Goal: Transaction & Acquisition: Purchase product/service

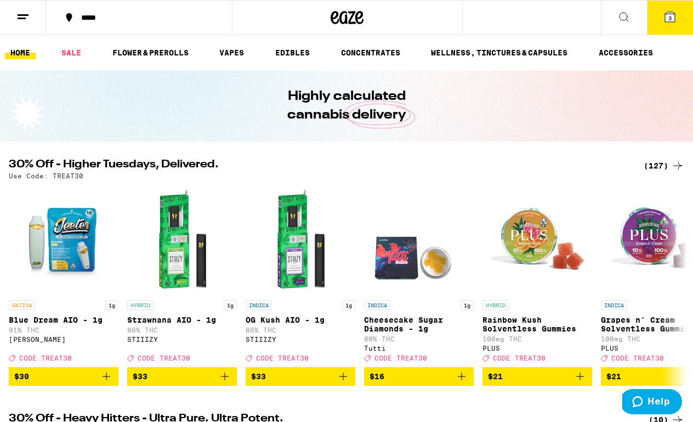
click at [668, 25] on button "3" at bounding box center [670, 18] width 46 height 34
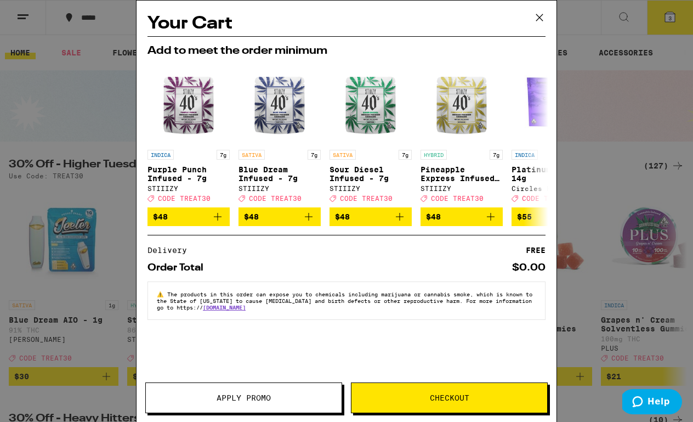
click at [539, 19] on icon at bounding box center [539, 17] width 7 height 7
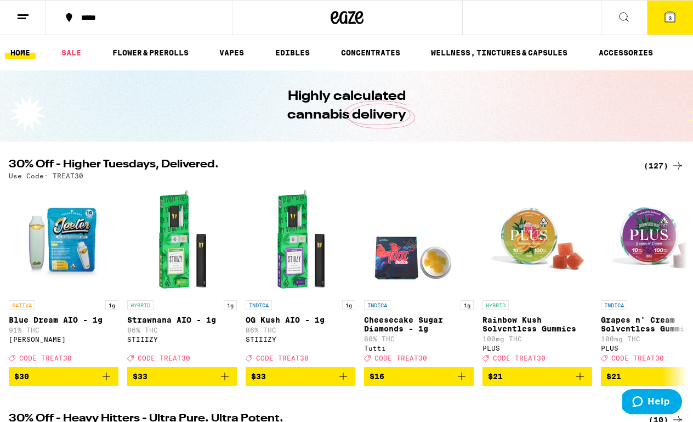
click at [668, 20] on icon at bounding box center [670, 17] width 10 height 10
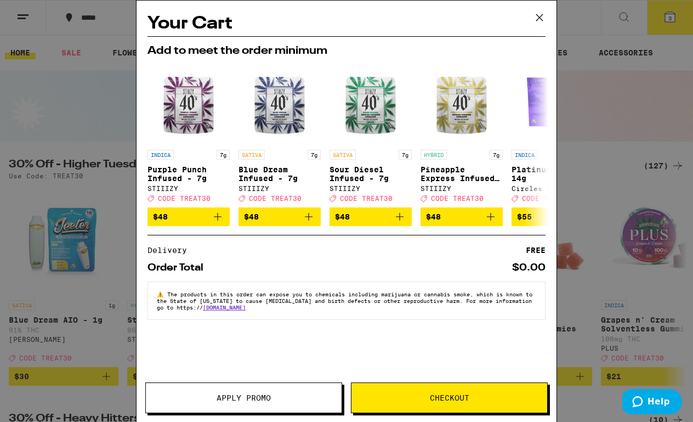
click at [539, 16] on icon at bounding box center [539, 17] width 7 height 7
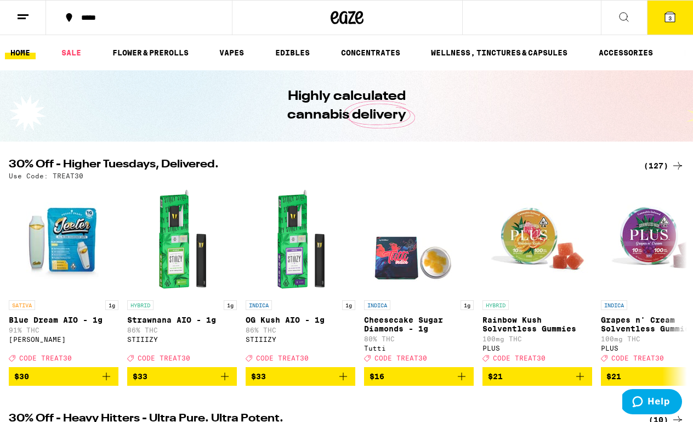
click at [624, 18] on icon at bounding box center [624, 16] width 13 height 13
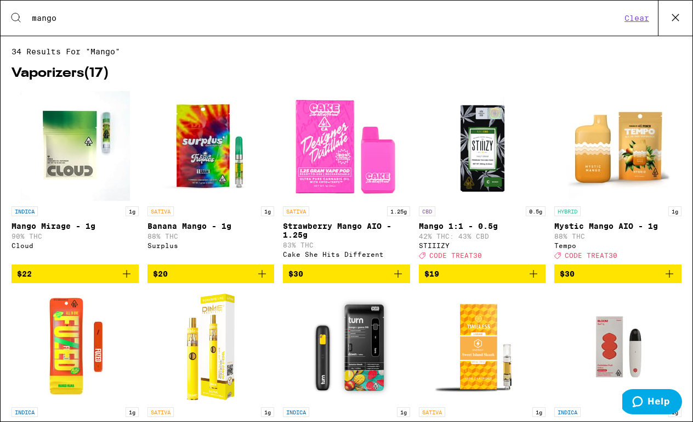
type input "mango"
click at [602, 280] on span "$30" at bounding box center [618, 273] width 116 height 13
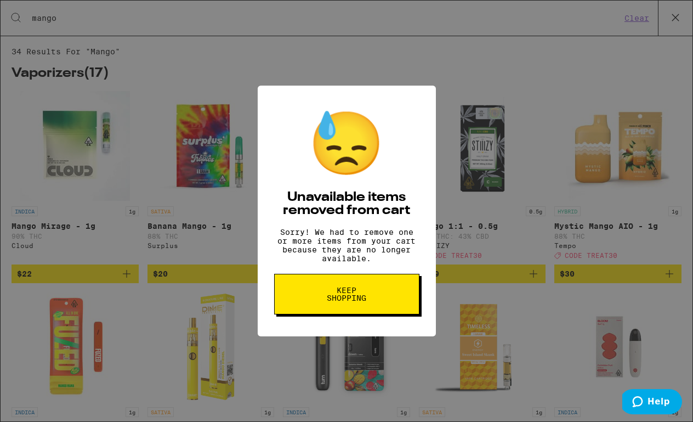
click at [363, 296] on span "Keep Shopping" at bounding box center [347, 293] width 56 height 15
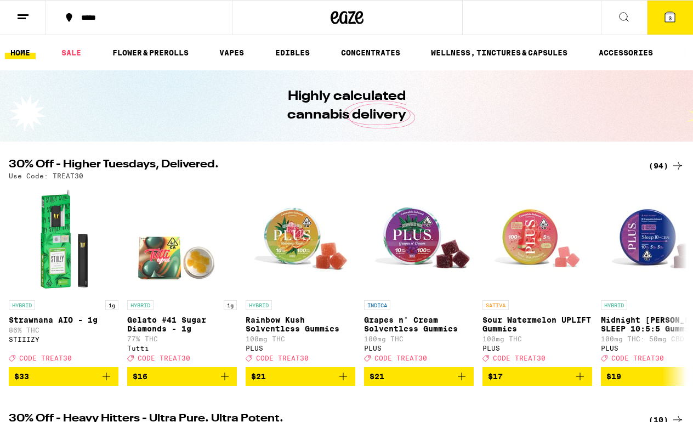
click at [667, 18] on icon at bounding box center [670, 17] width 10 height 10
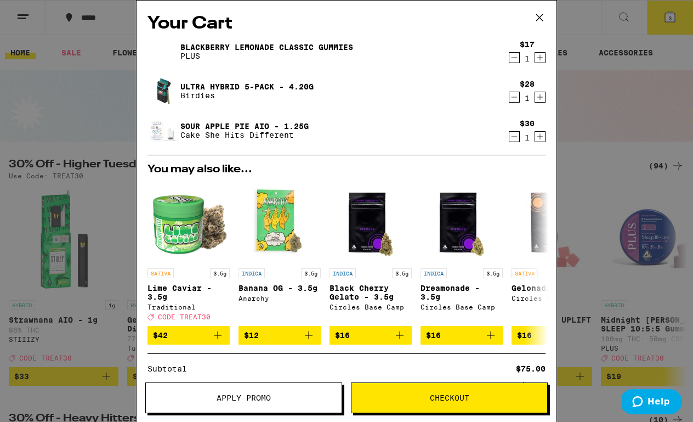
click at [512, 97] on icon "Decrement" at bounding box center [515, 96] width 10 height 13
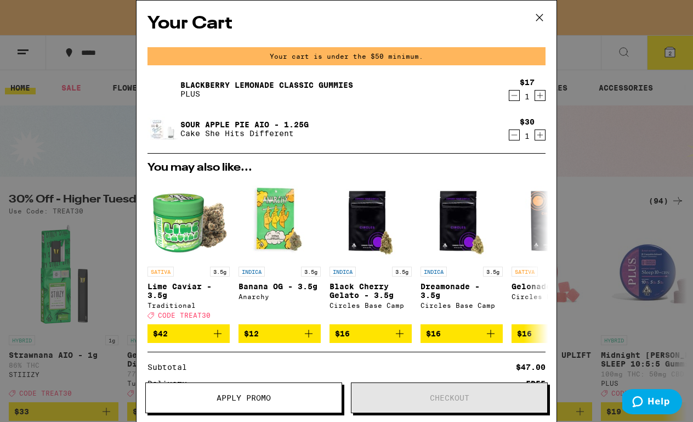
click at [512, 95] on icon "Decrement" at bounding box center [515, 95] width 6 height 0
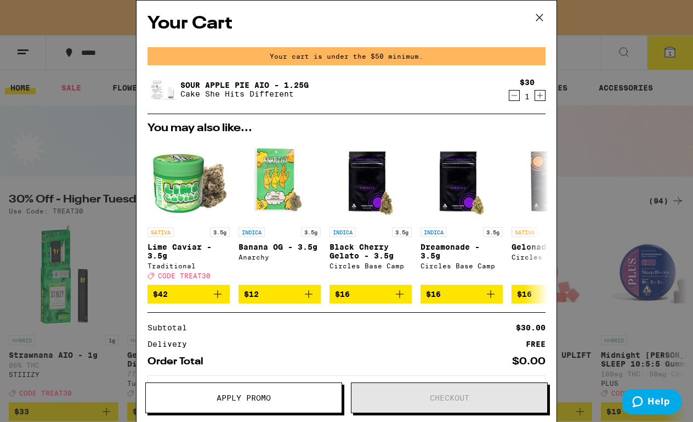
click at [608, 59] on div "Your Cart Your cart is under the $50 minimum. Sour Apple Pie AIO - 1.25g Cake S…" at bounding box center [346, 211] width 693 height 422
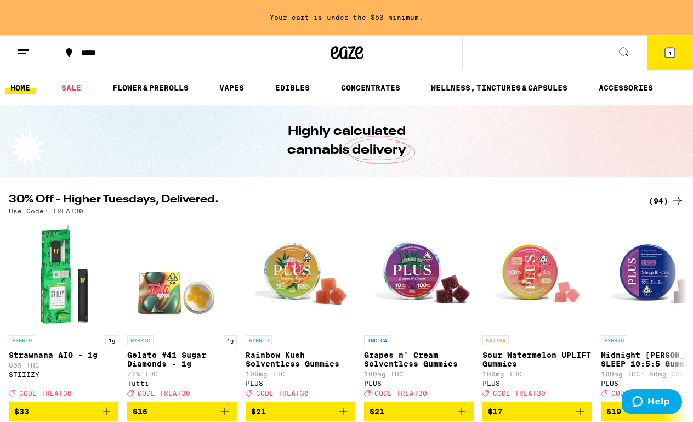
click at [618, 53] on icon at bounding box center [624, 52] width 13 height 13
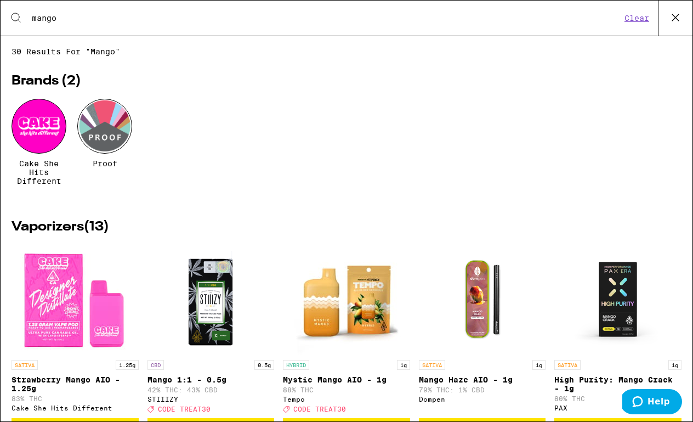
type input "mango"
click at [348, 298] on img "Open page for Mystic Mango AIO - 1g from Tempo" at bounding box center [347, 300] width 110 height 110
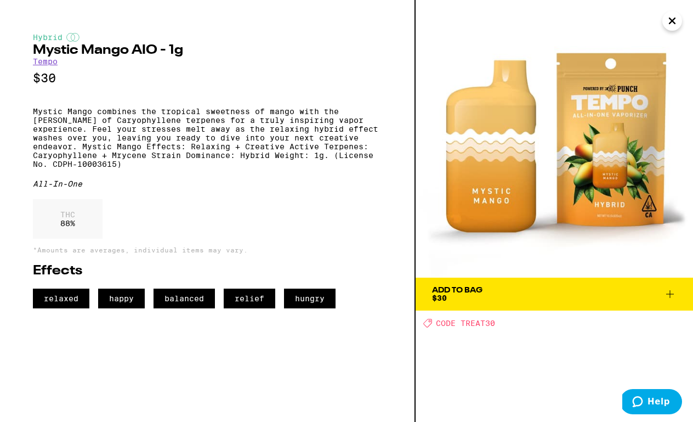
click at [460, 302] on button "Add To Bag $30" at bounding box center [555, 294] width 278 height 33
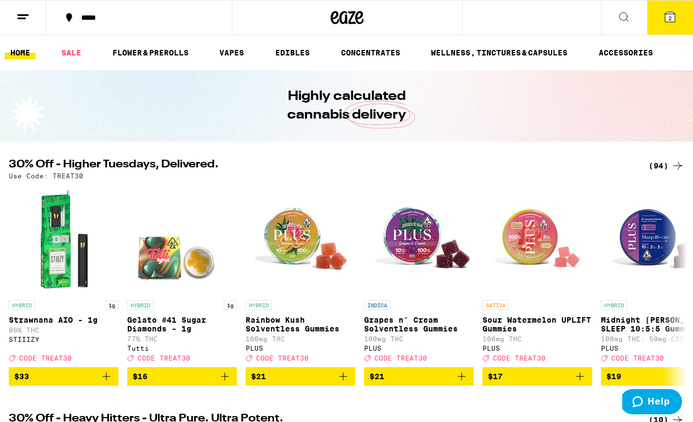
click at [621, 19] on icon at bounding box center [624, 17] width 9 height 9
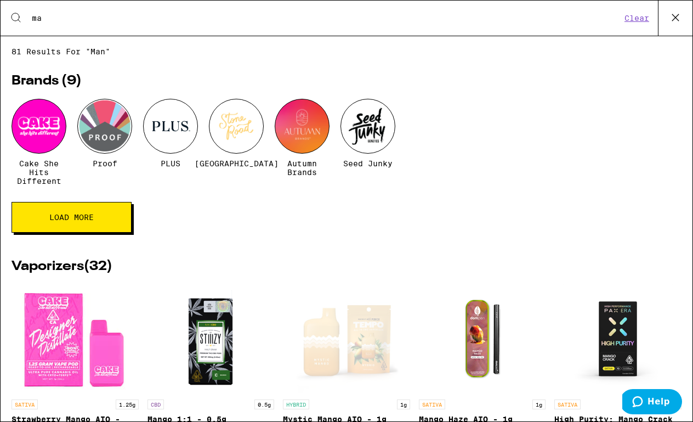
type input "m"
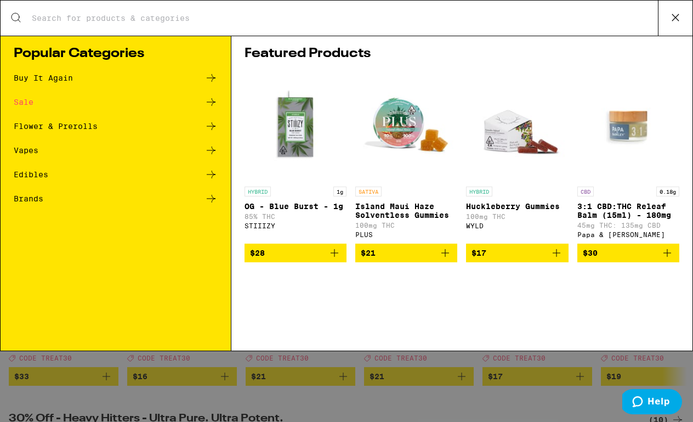
click at [675, 19] on icon at bounding box center [675, 17] width 16 height 16
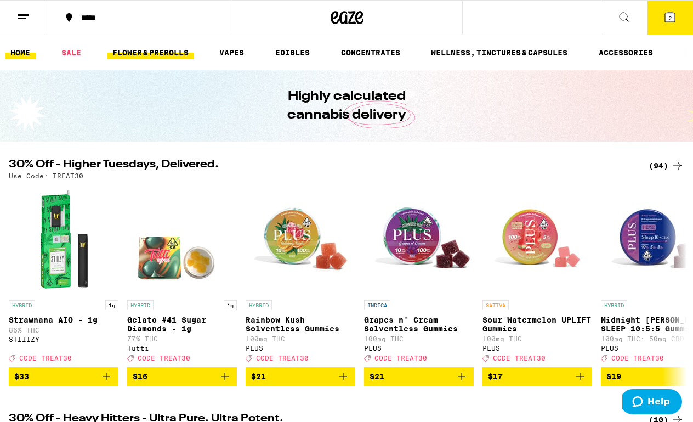
click at [157, 53] on link "FLOWER & PREROLLS" at bounding box center [150, 52] width 87 height 13
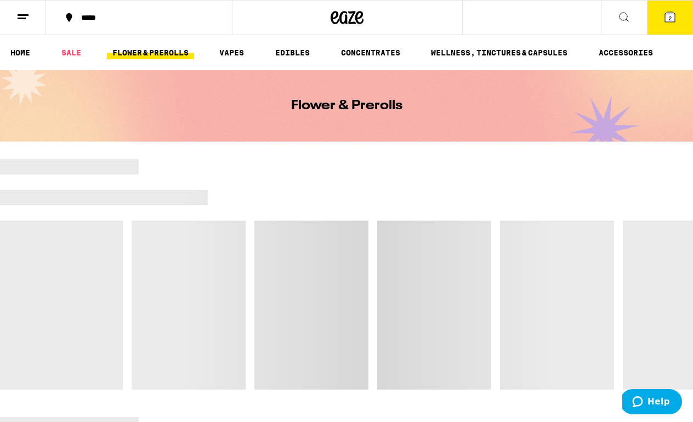
click at [143, 55] on link "FLOWER & PREROLLS" at bounding box center [150, 52] width 87 height 13
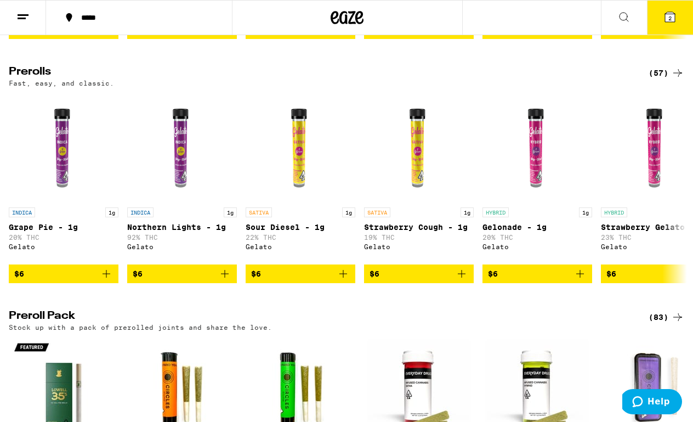
scroll to position [589, 0]
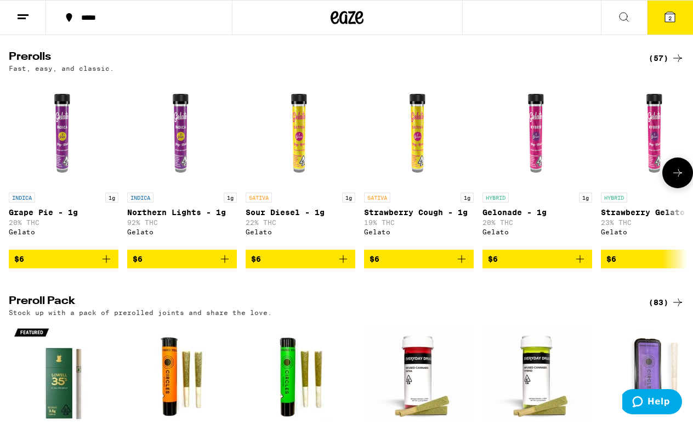
click at [624, 265] on span "$6" at bounding box center [656, 258] width 99 height 13
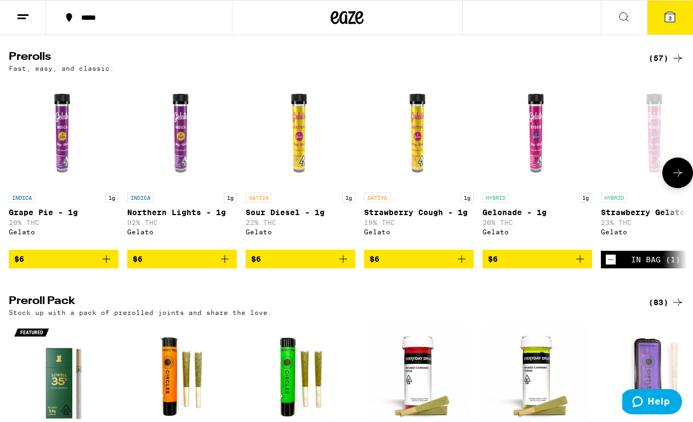
click at [675, 179] on icon at bounding box center [677, 172] width 13 height 13
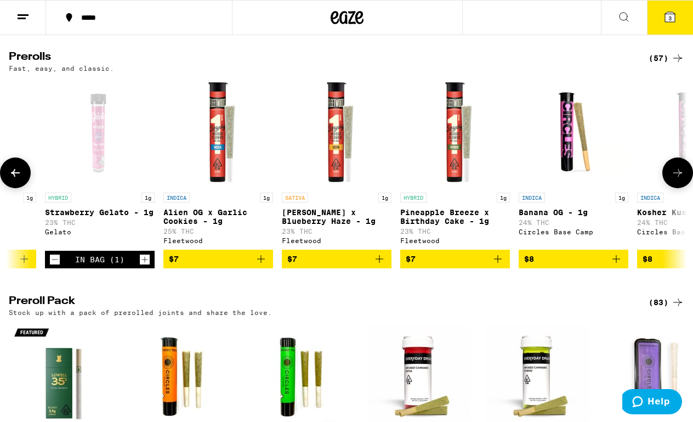
click at [675, 179] on icon at bounding box center [677, 172] width 13 height 13
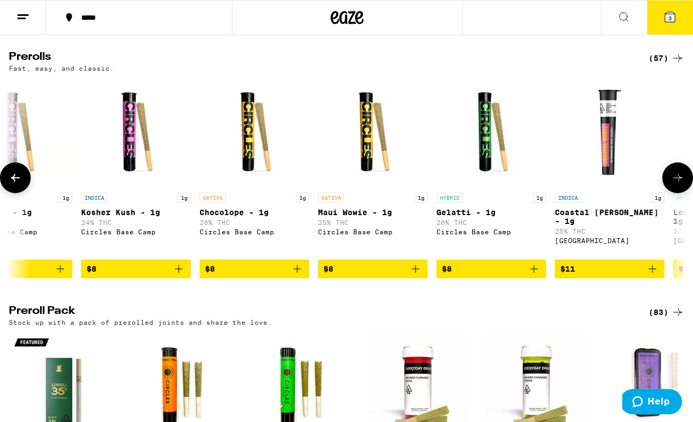
click at [675, 190] on button at bounding box center [678, 177] width 31 height 31
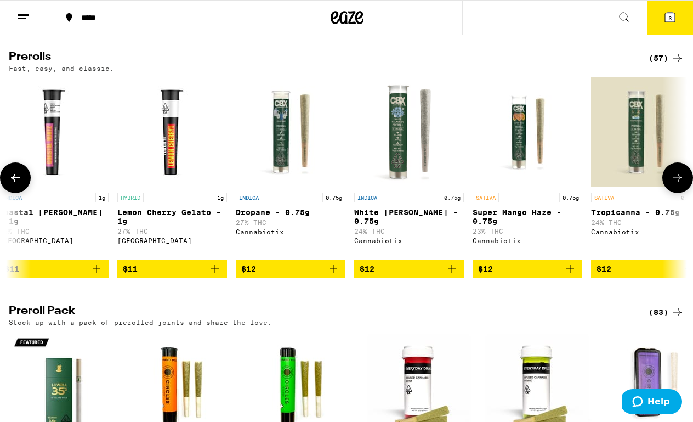
click at [675, 190] on button at bounding box center [678, 177] width 31 height 31
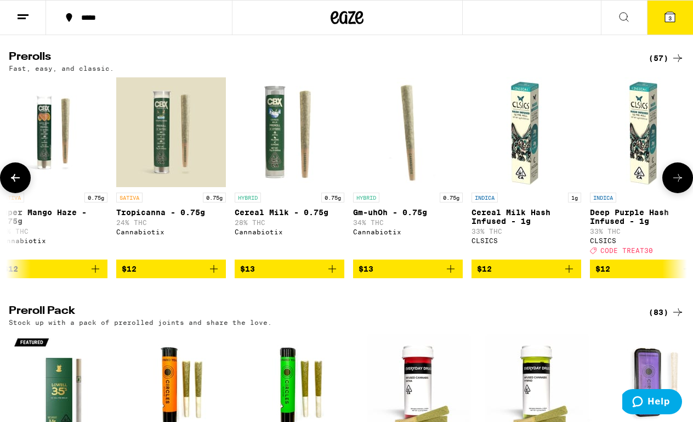
scroll to position [0, 2225]
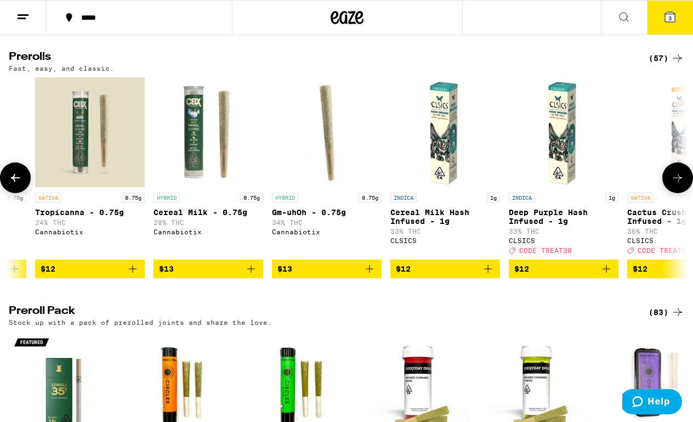
click at [675, 190] on button at bounding box center [678, 177] width 31 height 31
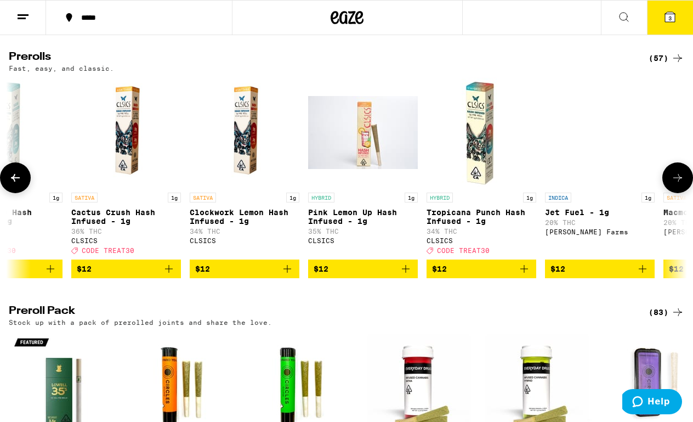
click at [462, 275] on span "$12" at bounding box center [481, 268] width 99 height 13
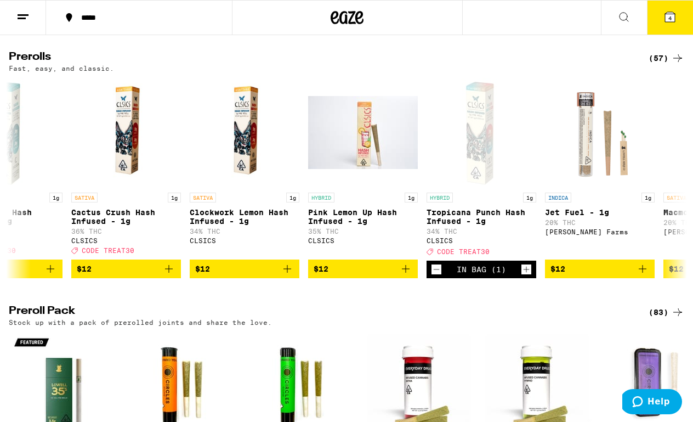
click at [674, 14] on icon at bounding box center [670, 17] width 10 height 10
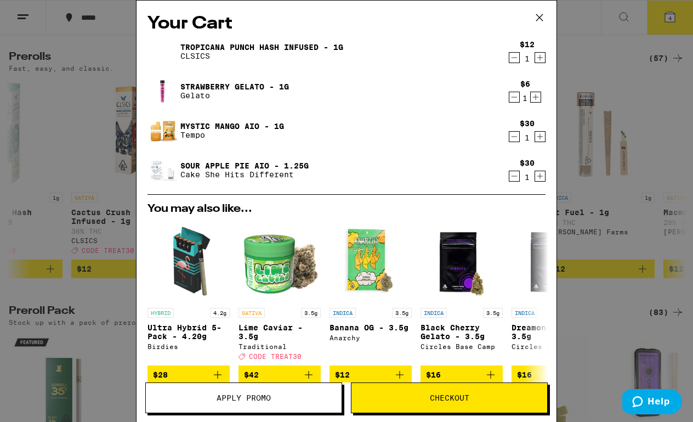
click at [512, 178] on icon "Decrement" at bounding box center [515, 175] width 10 height 13
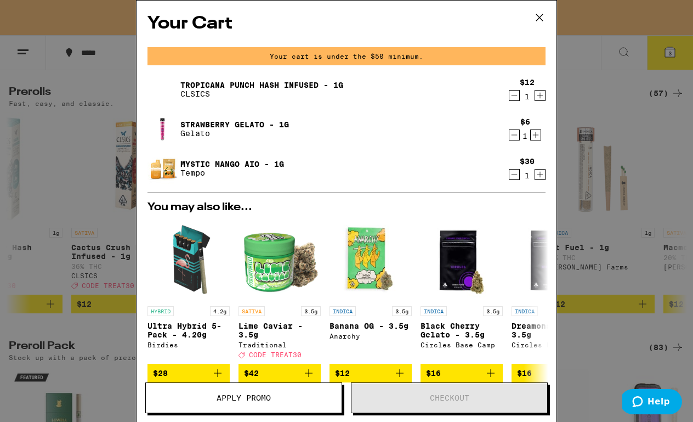
click at [542, 15] on icon at bounding box center [539, 17] width 16 height 16
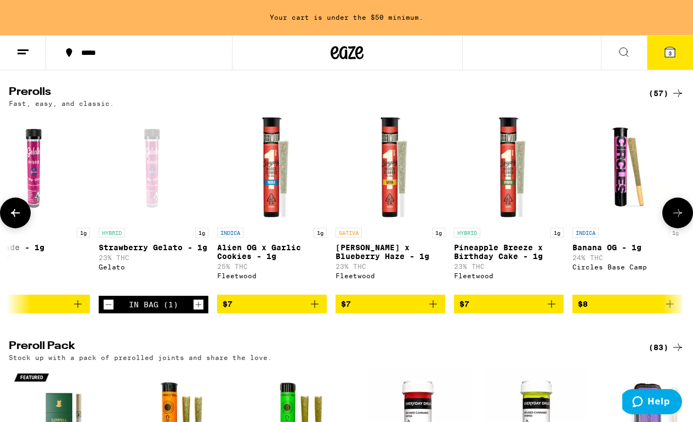
scroll to position [0, 503]
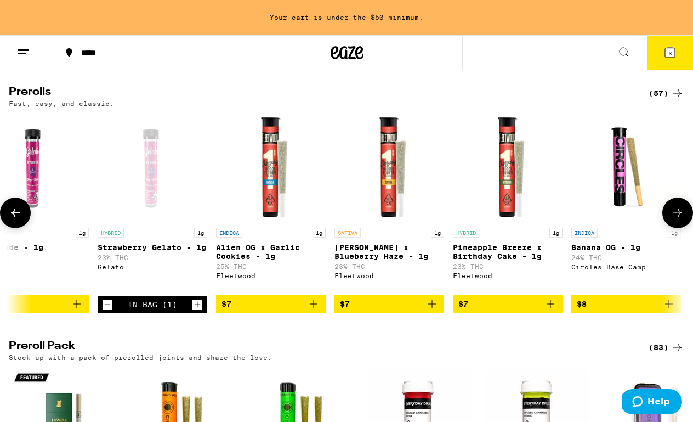
click at [495, 310] on span "$7" at bounding box center [508, 303] width 99 height 13
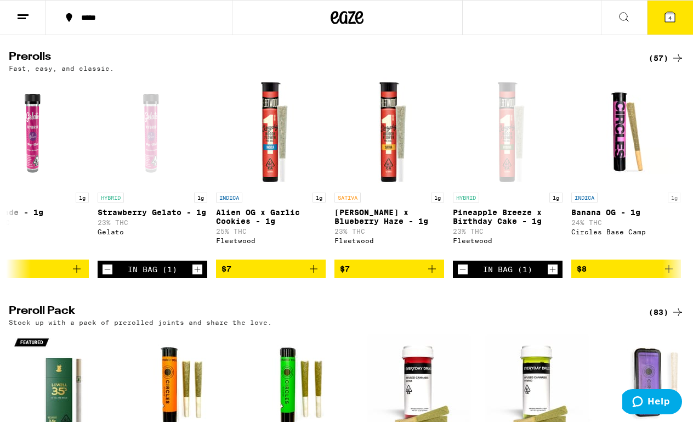
click at [677, 27] on button "4" at bounding box center [670, 18] width 46 height 34
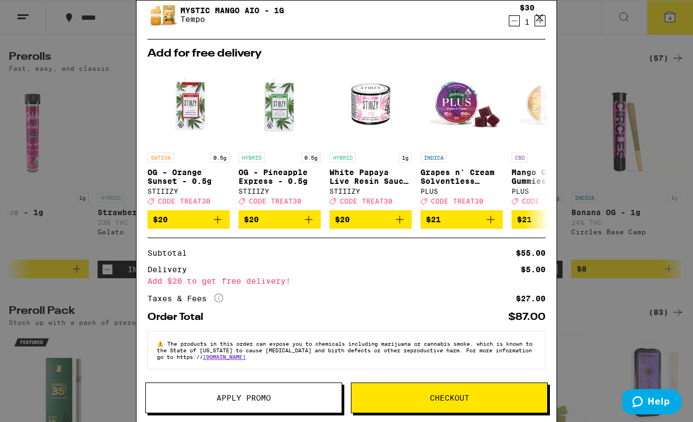
scroll to position [163, 0]
click at [245, 401] on span "Apply Promo" at bounding box center [244, 398] width 54 height 8
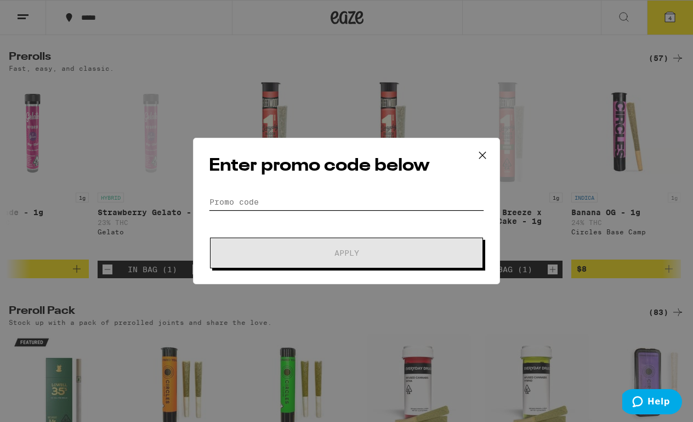
click at [258, 195] on input "Promo Code" at bounding box center [346, 202] width 275 height 16
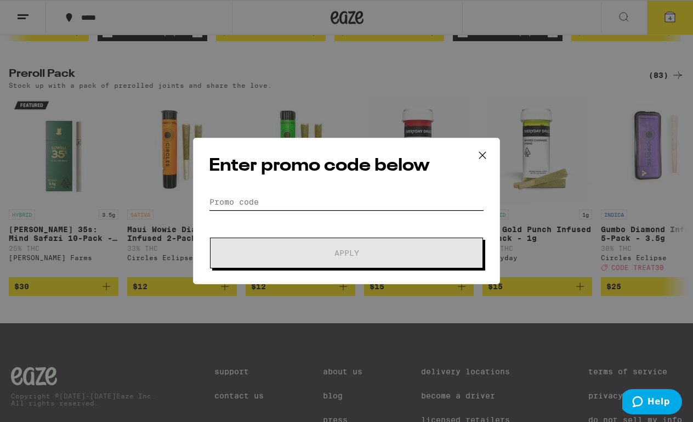
scroll to position [825, 0]
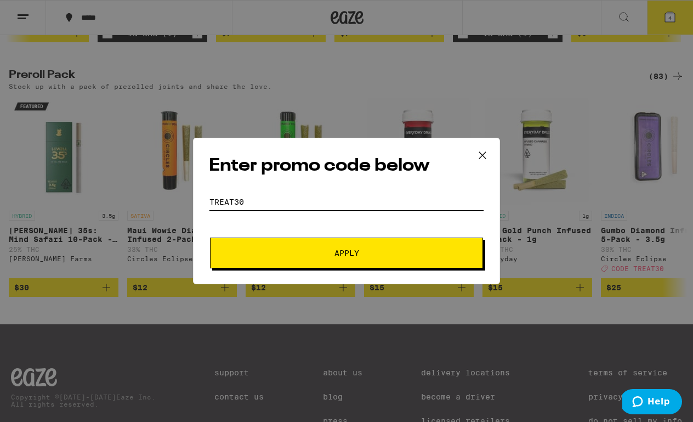
type input "treat30"
click at [331, 248] on button "Apply" at bounding box center [346, 252] width 273 height 31
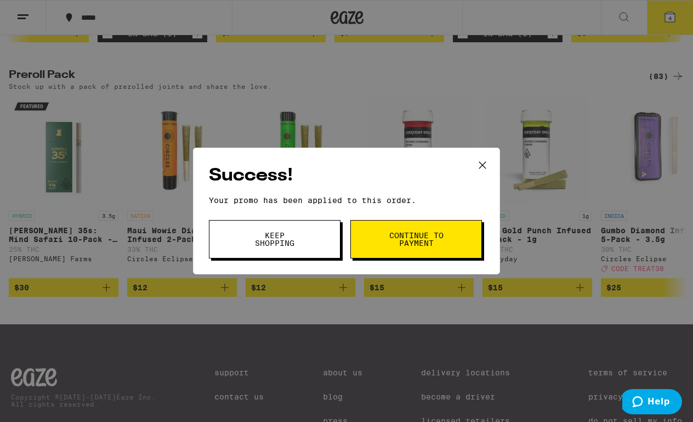
click at [411, 247] on span "Continue to payment" at bounding box center [416, 238] width 56 height 15
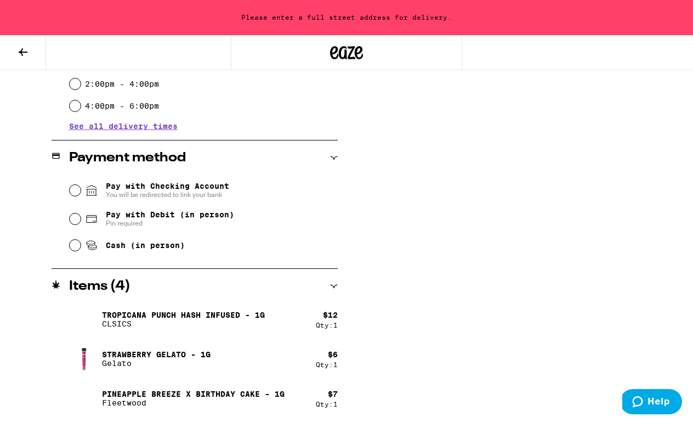
scroll to position [403, 0]
click at [72, 220] on input "Pay with Debit (in person) Pin required" at bounding box center [75, 218] width 11 height 11
radio input "true"
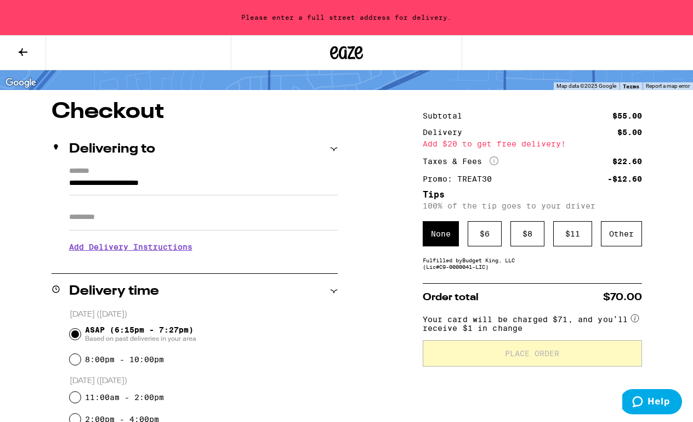
scroll to position [39, 0]
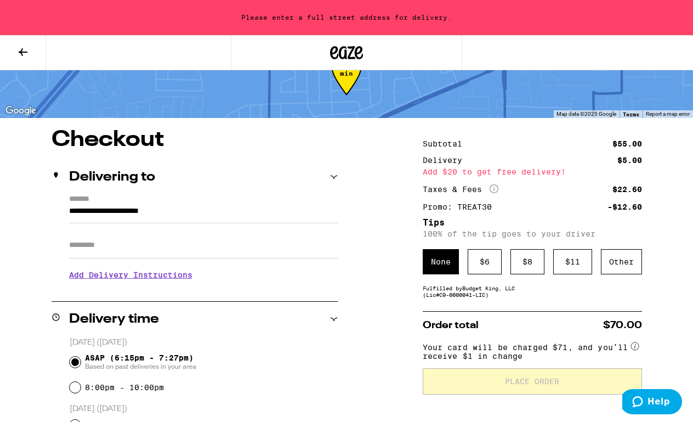
click at [160, 212] on input "**********" at bounding box center [203, 214] width 269 height 19
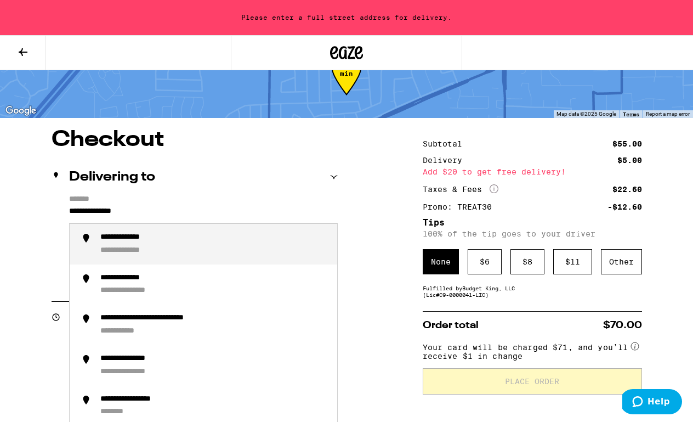
click at [162, 242] on div "**********" at bounding box center [135, 238] width 70 height 10
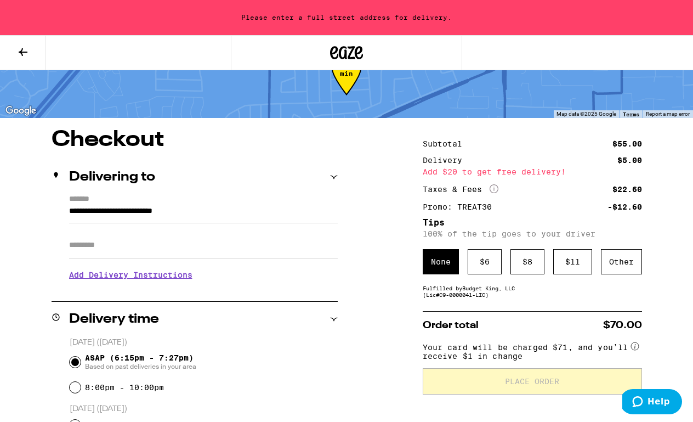
type input "**********"
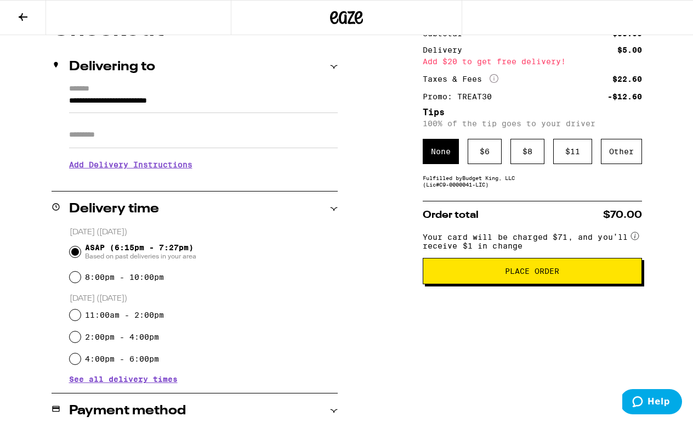
scroll to position [115, 0]
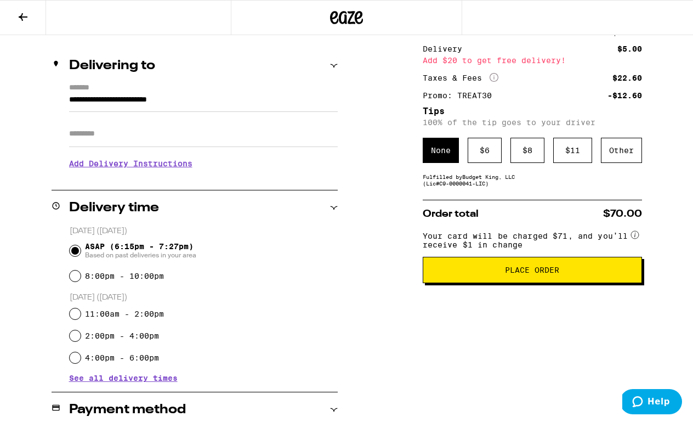
click at [518, 274] on span "Place Order" at bounding box center [532, 270] width 54 height 8
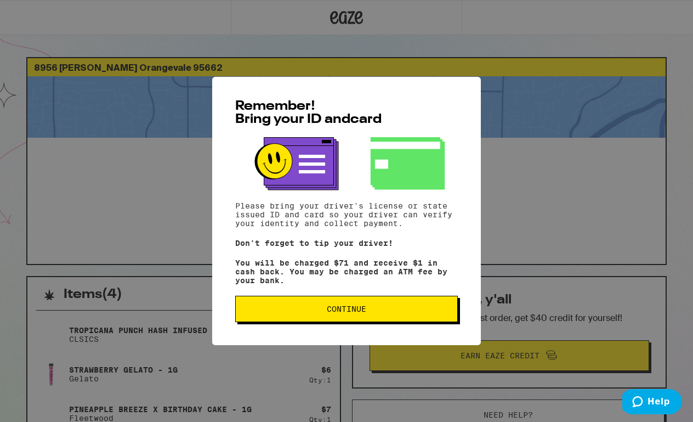
click at [358, 310] on span "Continue" at bounding box center [346, 309] width 39 height 8
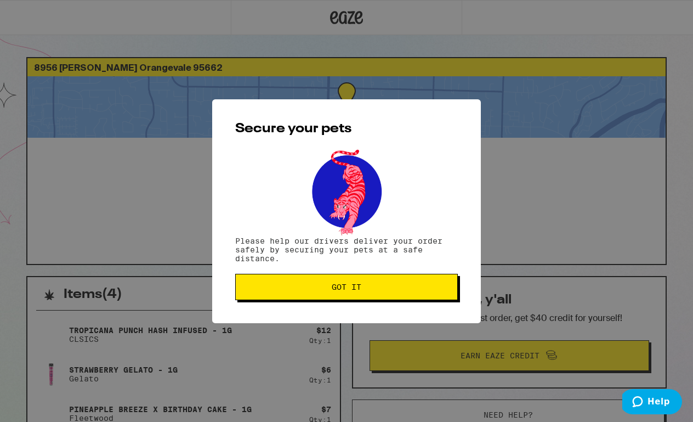
click at [360, 291] on span "Got it" at bounding box center [347, 287] width 30 height 8
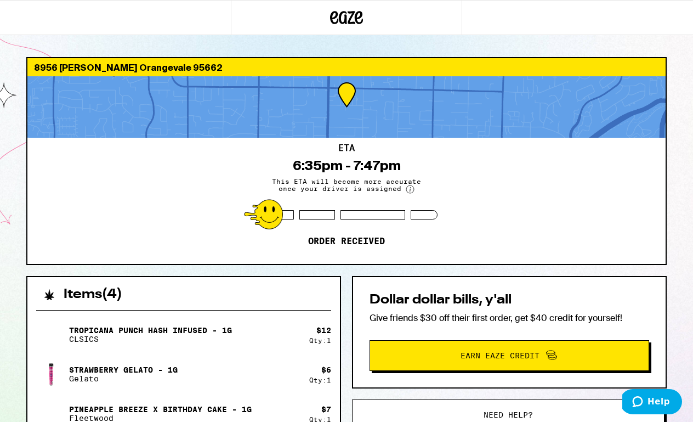
click at [105, 31] on div at bounding box center [115, 17] width 231 height 35
